Goal: Information Seeking & Learning: Learn about a topic

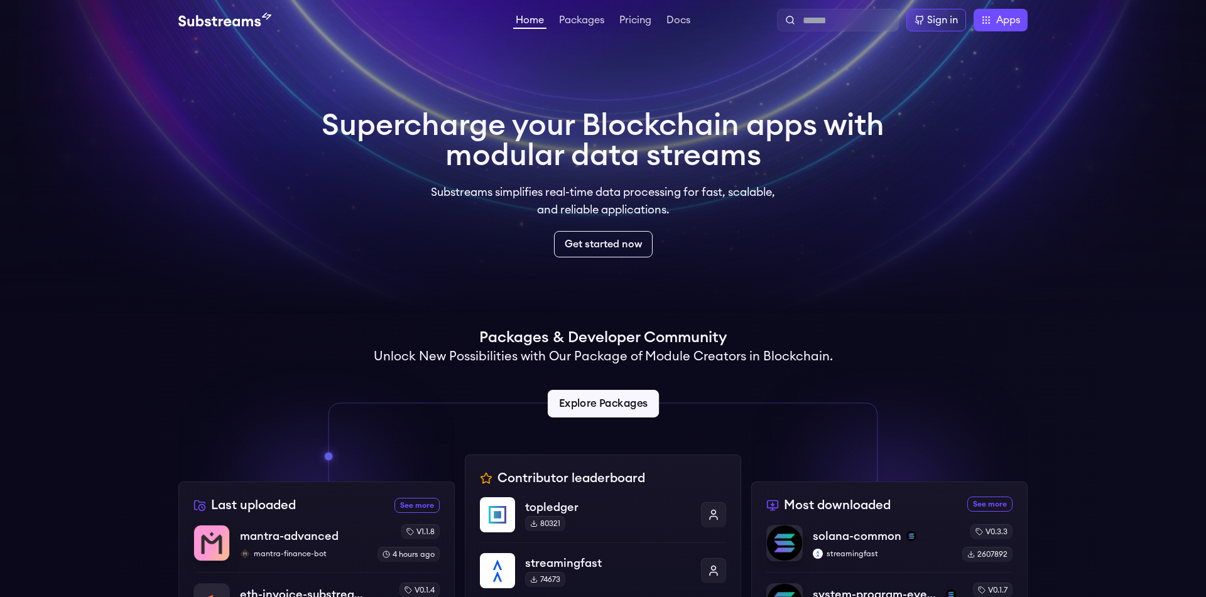
click at [625, 409] on link "Explore Packages" at bounding box center [602, 404] width 111 height 28
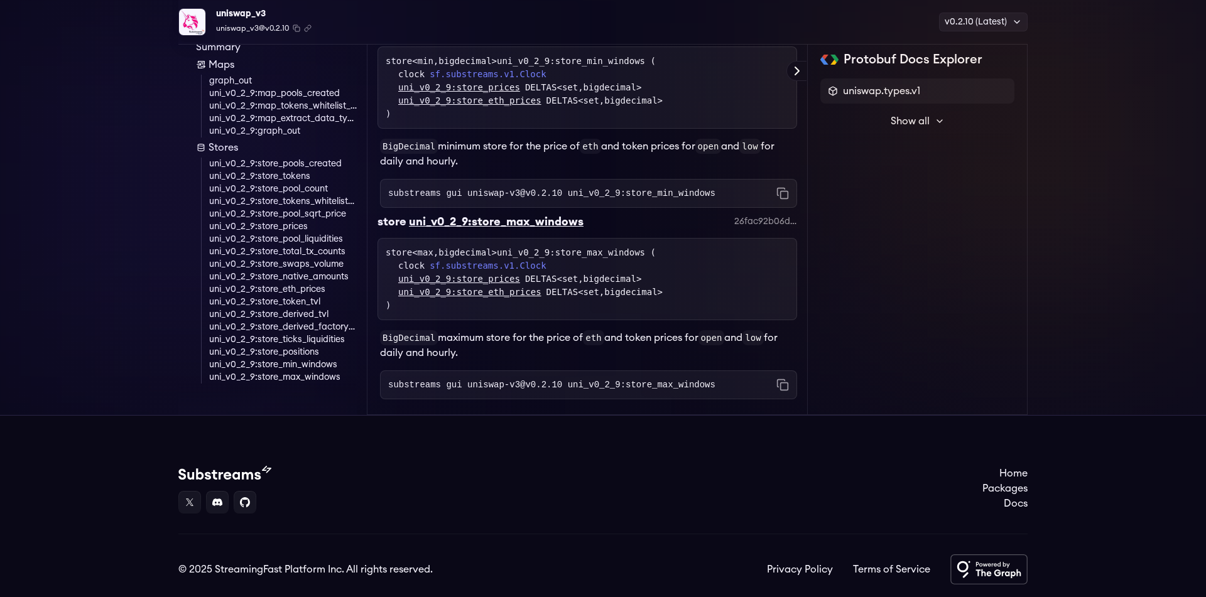
scroll to position [5560, 0]
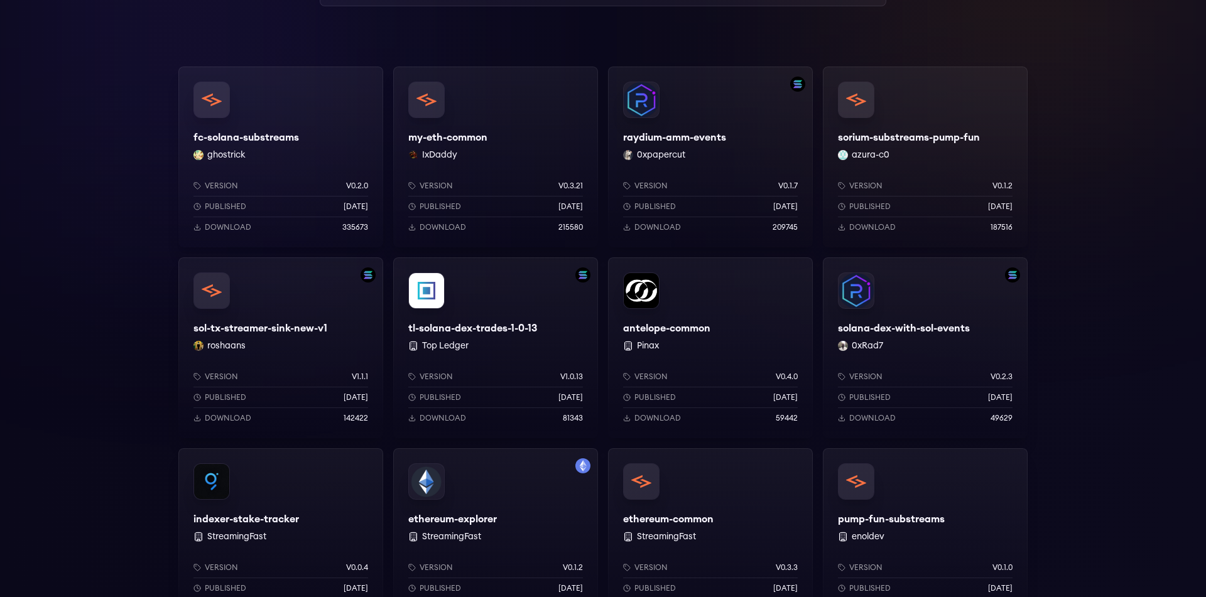
scroll to position [83, 0]
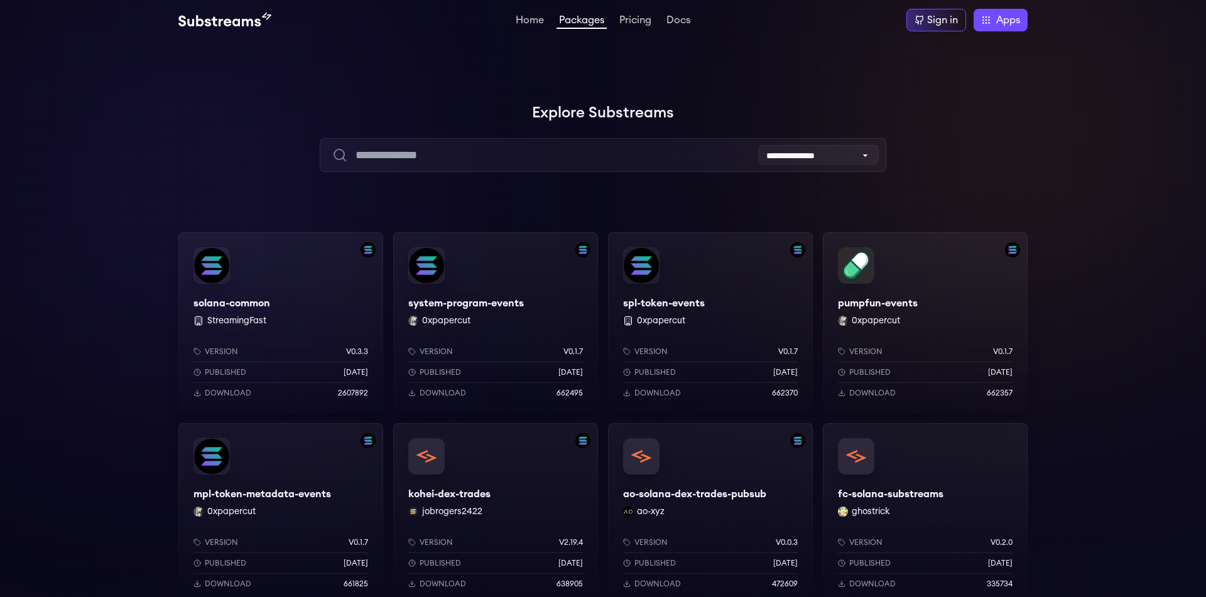
scroll to position [1131, 0]
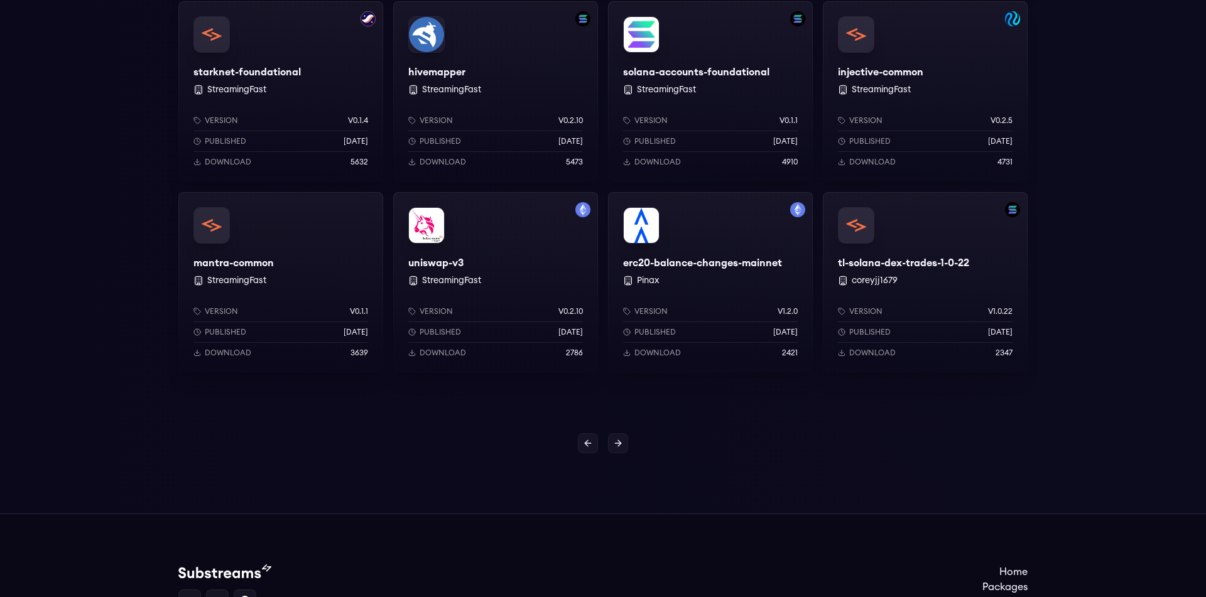
scroll to position [1131, 0]
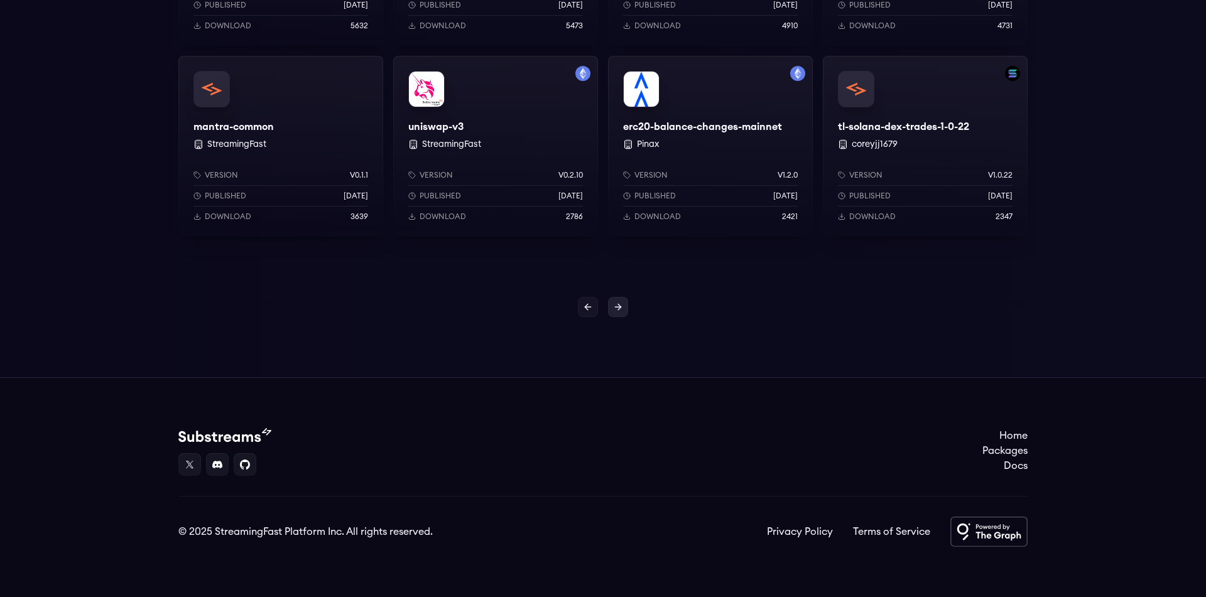
click at [611, 306] on link at bounding box center [618, 307] width 20 height 20
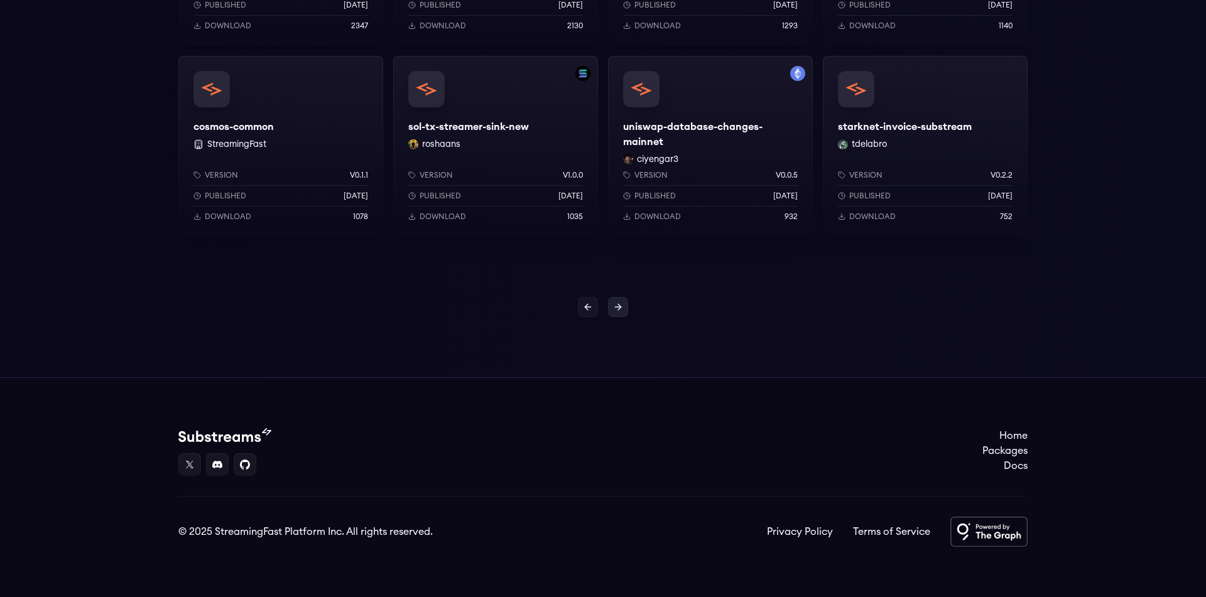
click at [622, 305] on icon at bounding box center [618, 307] width 10 height 10
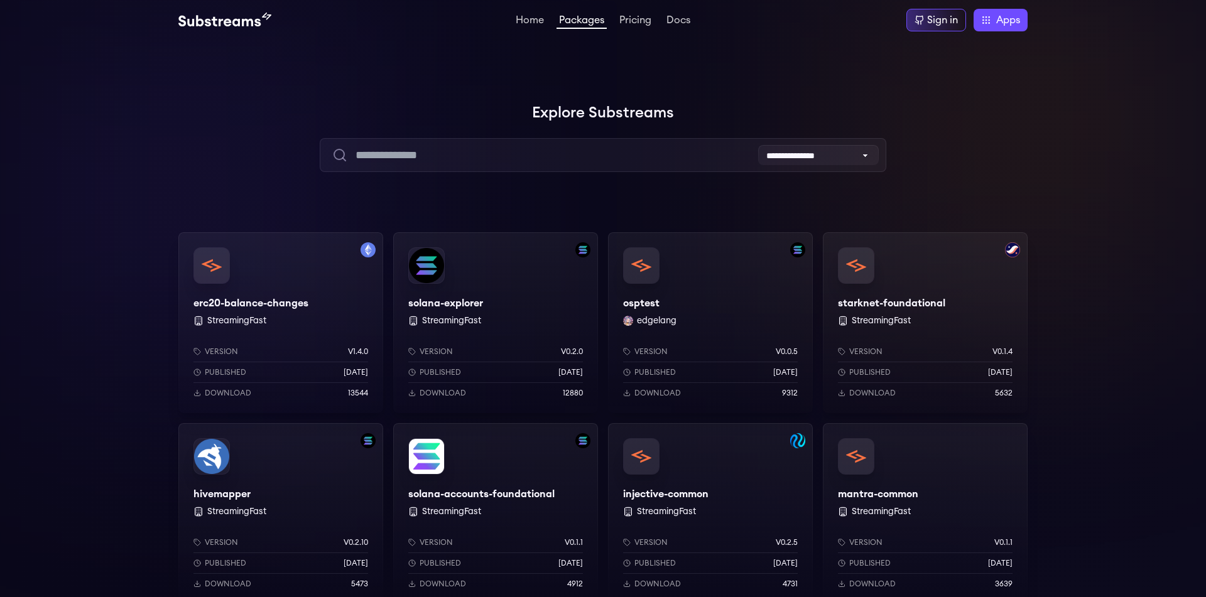
scroll to position [1131, 0]
